Goal: Navigation & Orientation: Understand site structure

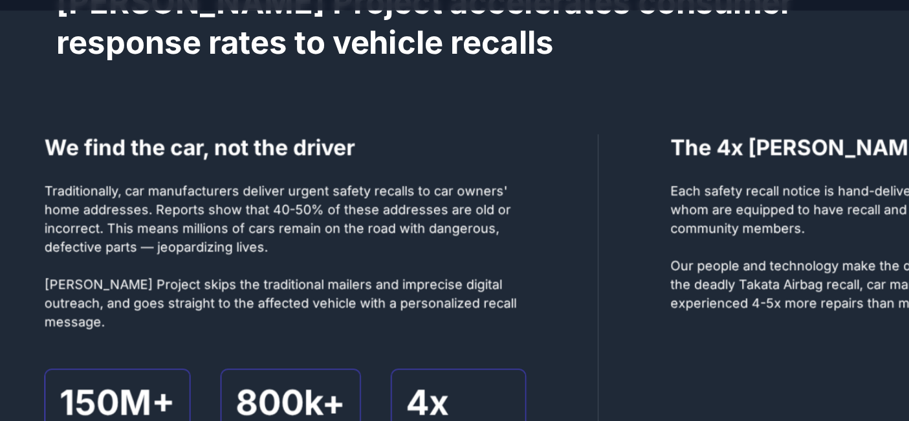
scroll to position [662, 0]
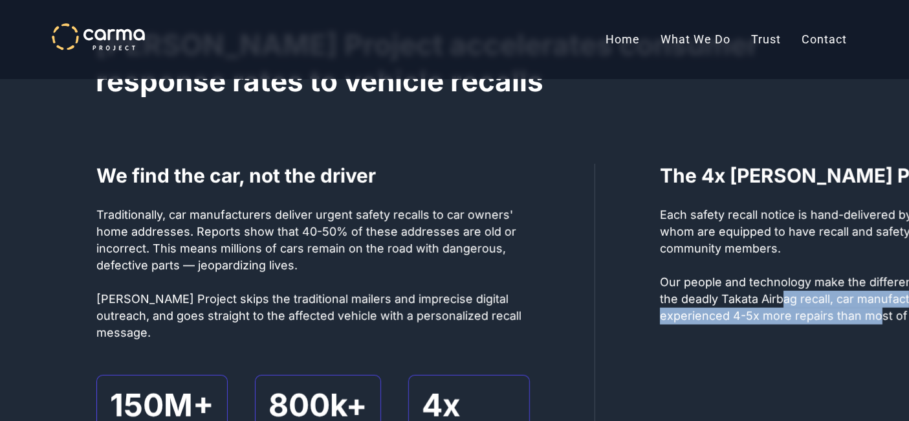
drag, startPoint x: 796, startPoint y: 310, endPoint x: 761, endPoint y: 295, distance: 38.0
click at [761, 295] on p "Each safety recall notice is hand-delivered by one of our trained drivers, all …" at bounding box center [876, 265] width 433 height 118
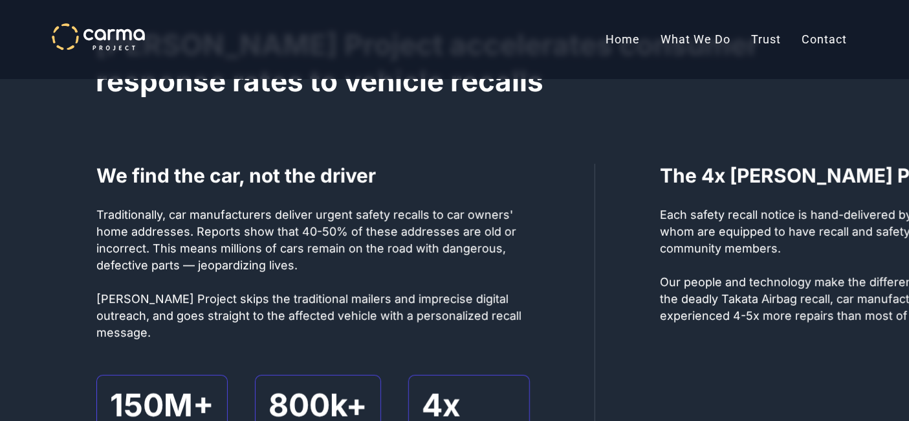
click at [591, 268] on div "We find the car, not the driver Traditionally, car manufacturers deliver urgent…" at bounding box center [345, 311] width 499 height 295
click at [714, 34] on link "What We Do" at bounding box center [695, 39] width 91 height 32
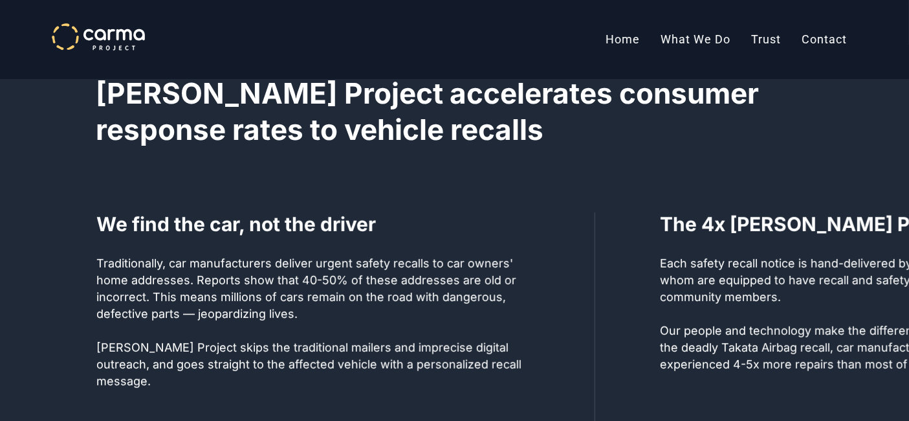
scroll to position [609, 0]
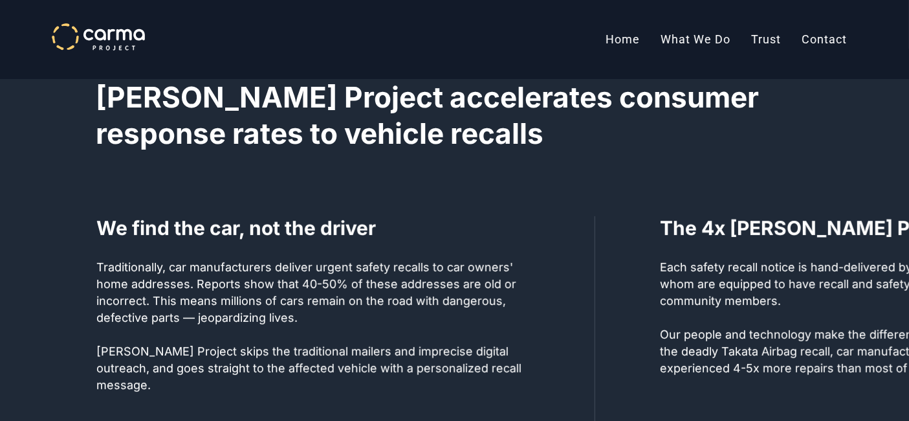
click at [772, 41] on link "Trust" at bounding box center [766, 39] width 50 height 32
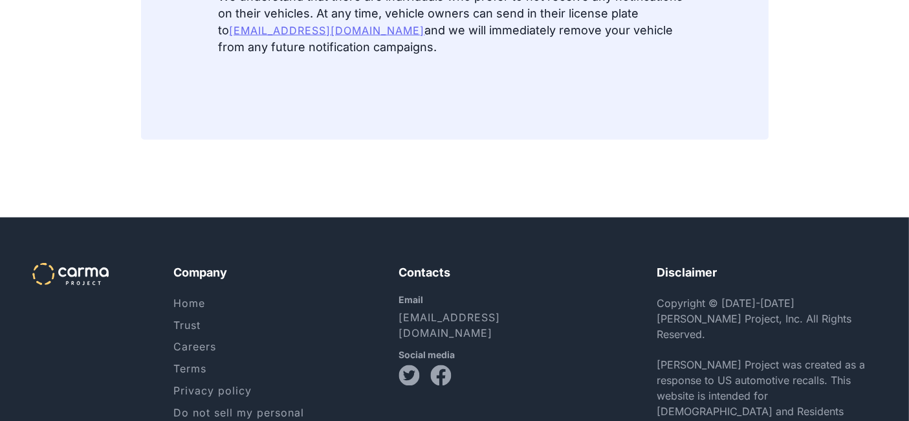
scroll to position [2200, 0]
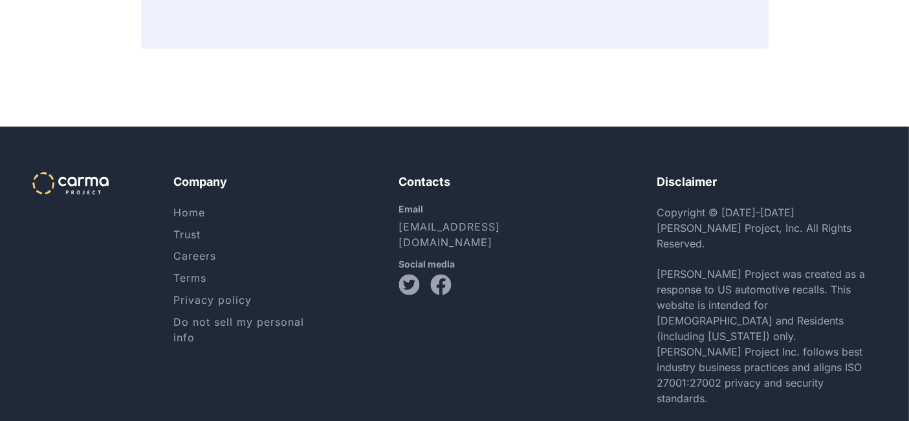
click at [205, 261] on link "Careers" at bounding box center [194, 256] width 43 height 13
